Goal: Book appointment/travel/reservation

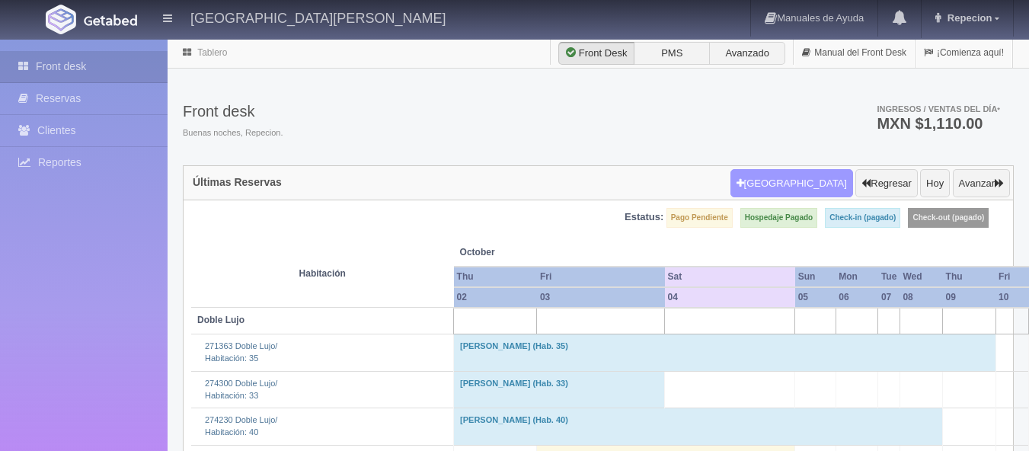
click at [800, 181] on button "[GEOGRAPHIC_DATA]" at bounding box center [792, 183] width 123 height 29
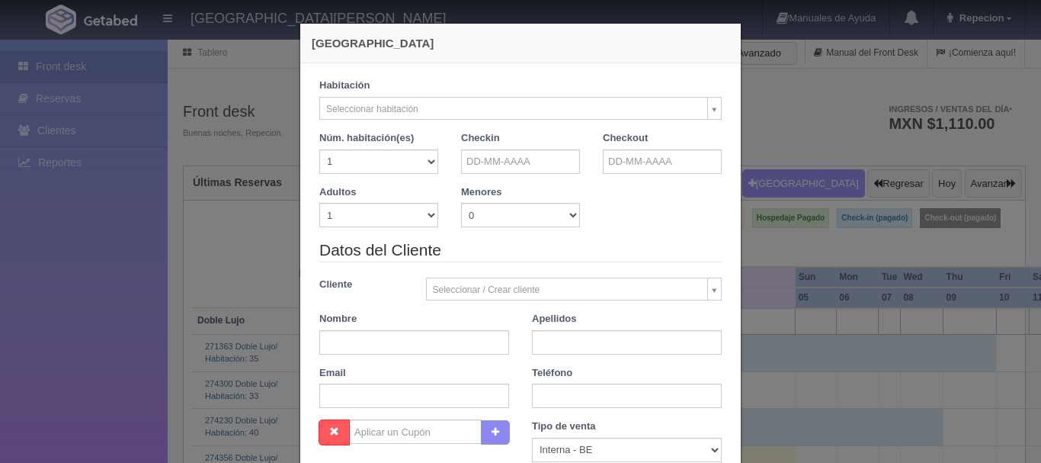
checkbox input "false"
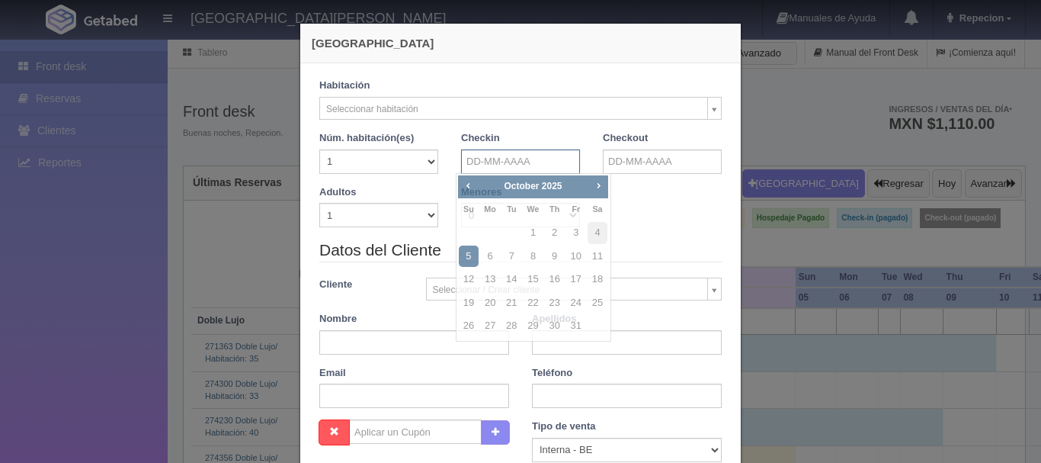
click at [501, 162] on input "text" at bounding box center [520, 161] width 119 height 24
click at [463, 327] on link "26" at bounding box center [469, 326] width 20 height 22
type input "[DATE]"
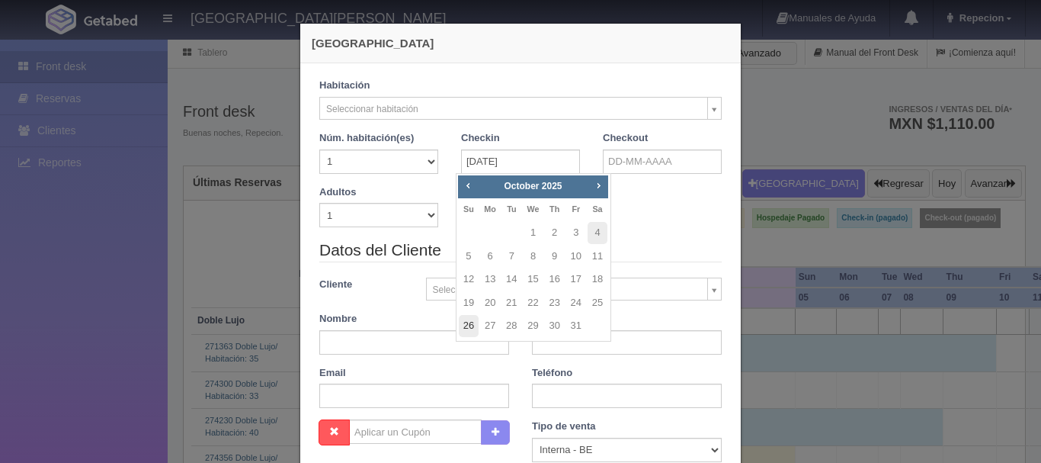
checkbox input "false"
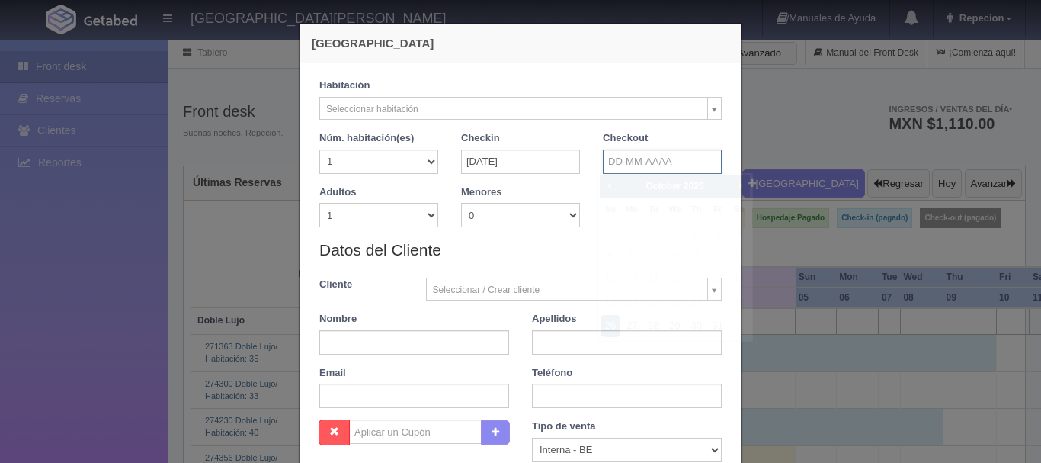
click at [664, 166] on input "text" at bounding box center [662, 161] width 119 height 24
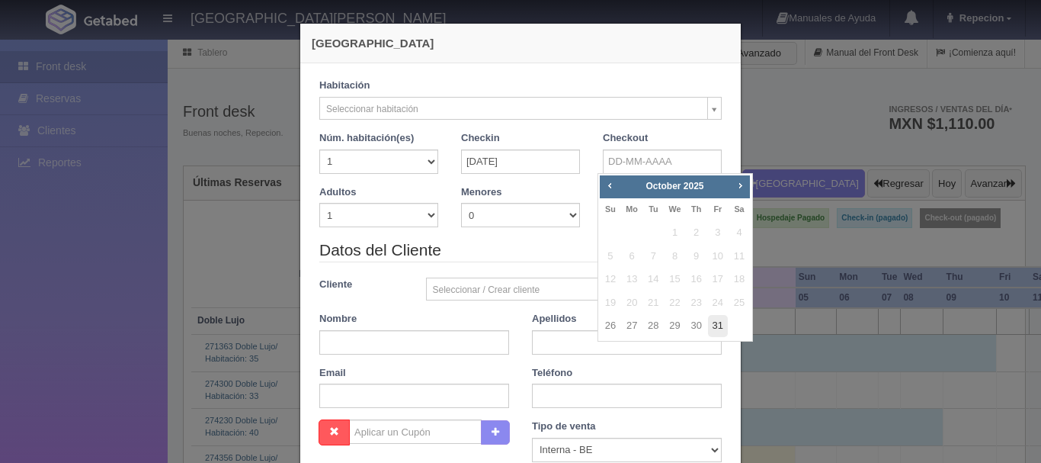
click at [719, 325] on link "31" at bounding box center [718, 326] width 20 height 22
type input "[DATE]"
checkbox input "false"
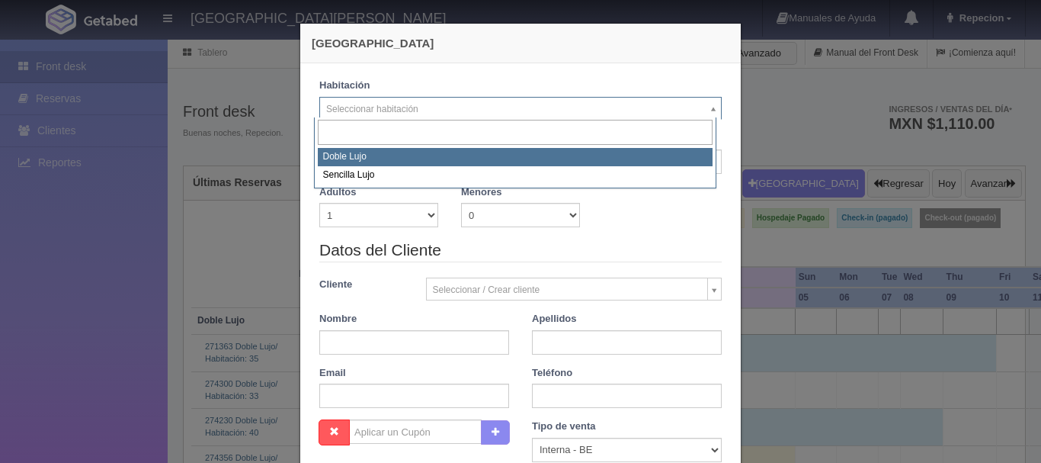
select select "577"
checkbox input "false"
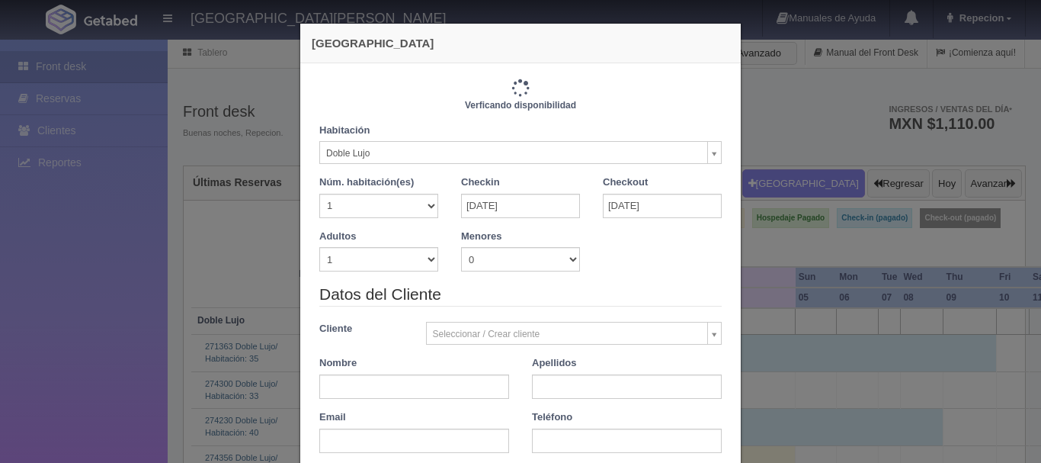
type input "6100.00"
checkbox input "false"
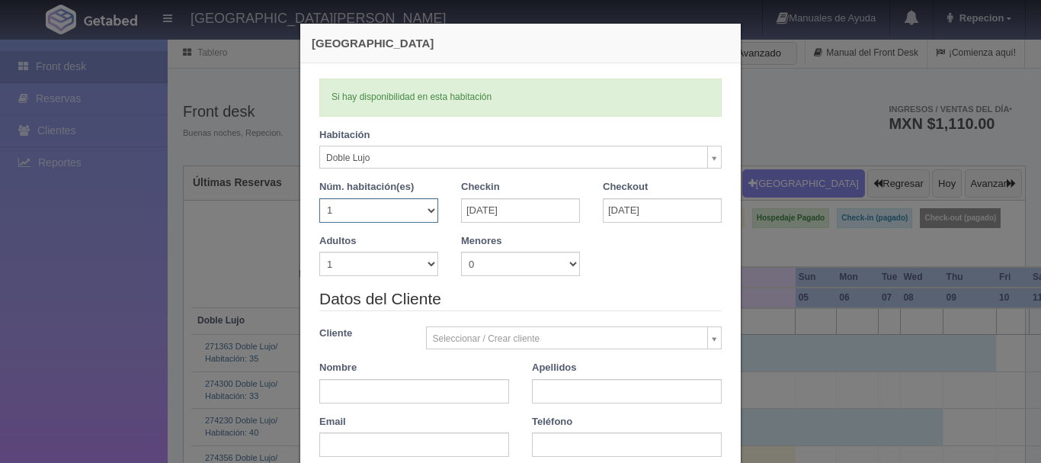
click at [416, 206] on select "1 2 3 4 5 6 7 8 9 10 11 12 13 14 15 16 17 18 19 20" at bounding box center [378, 210] width 119 height 24
select select "2"
click at [319, 198] on select "1 2 3 4 5 6 7 8 9 10 11 12 13 14 15 16 17 18 19 20" at bounding box center [378, 210] width 119 height 24
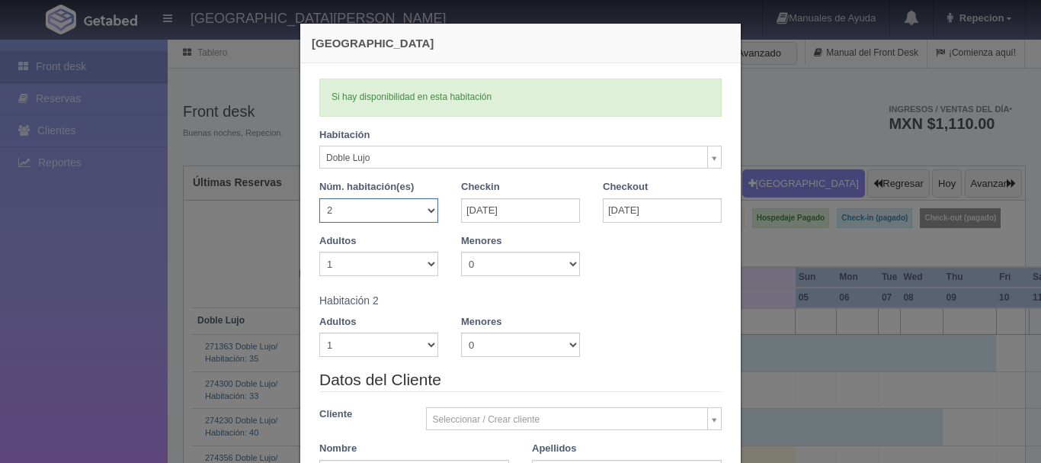
checkbox input "false"
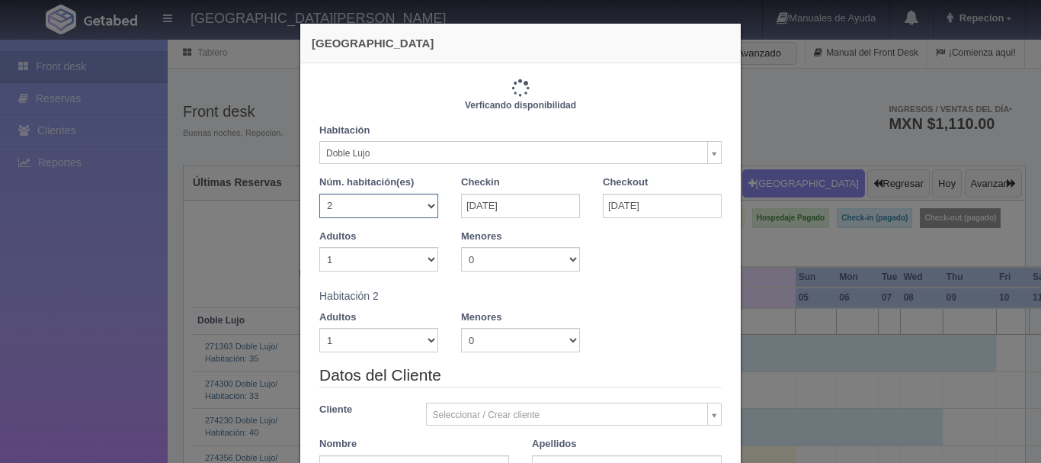
type input "12200.00"
checkbox input "false"
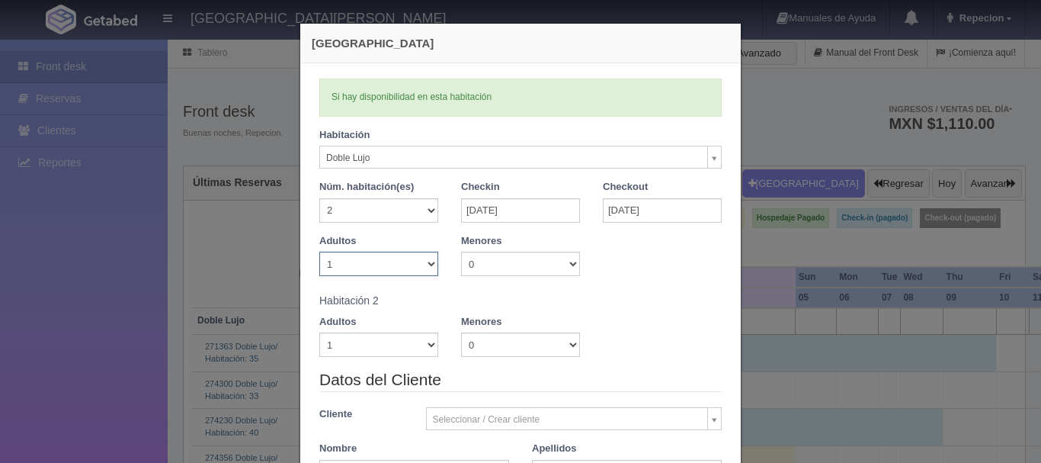
click at [429, 265] on select "1 2 3 4 5 6 7 8 9 10" at bounding box center [378, 263] width 119 height 24
select select "2"
click at [319, 251] on select "1 2 3 4 5 6 7 8 9 10" at bounding box center [378, 263] width 119 height 24
checkbox input "false"
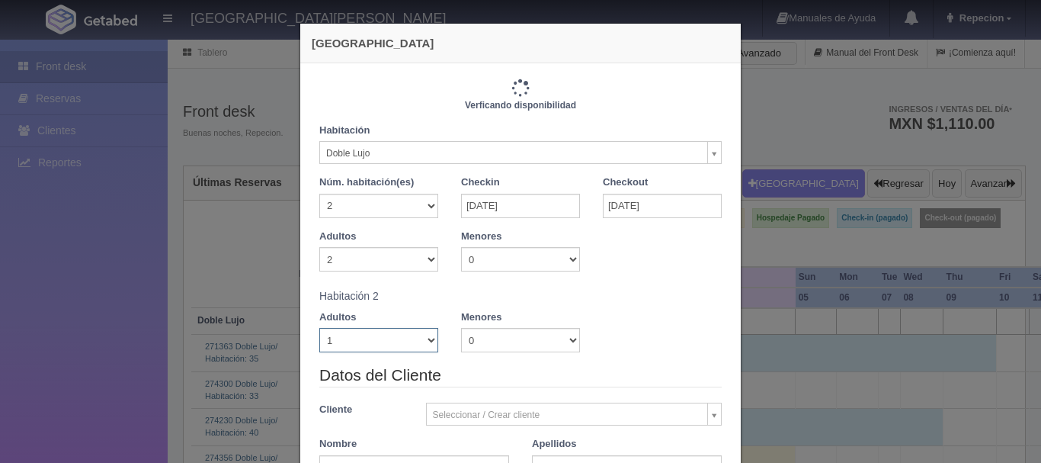
click at [427, 341] on select "1 2 3 4 5 6 7 8 9 10" at bounding box center [378, 340] width 119 height 24
type input "12200.00"
checkbox input "false"
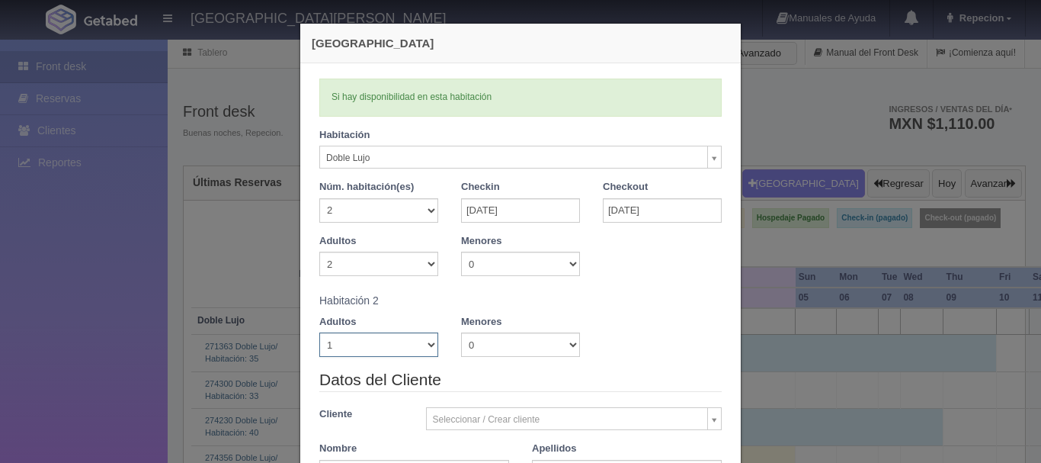
select select "4"
click at [319, 332] on select "1 2 3 4 5 6 7 8 9 10" at bounding box center [378, 344] width 119 height 24
checkbox input "false"
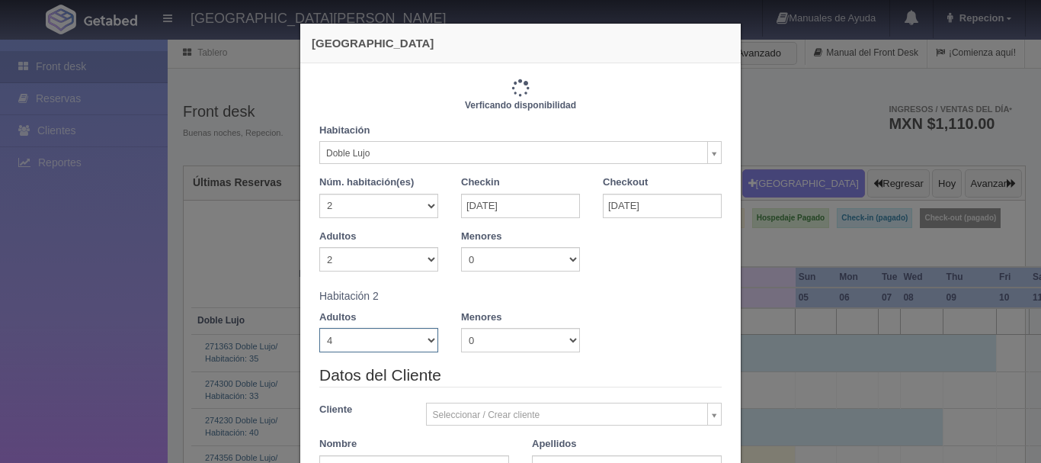
type input "13000.00"
checkbox input "false"
